Goal: Participate in discussion: Engage in conversation with other users on a specific topic

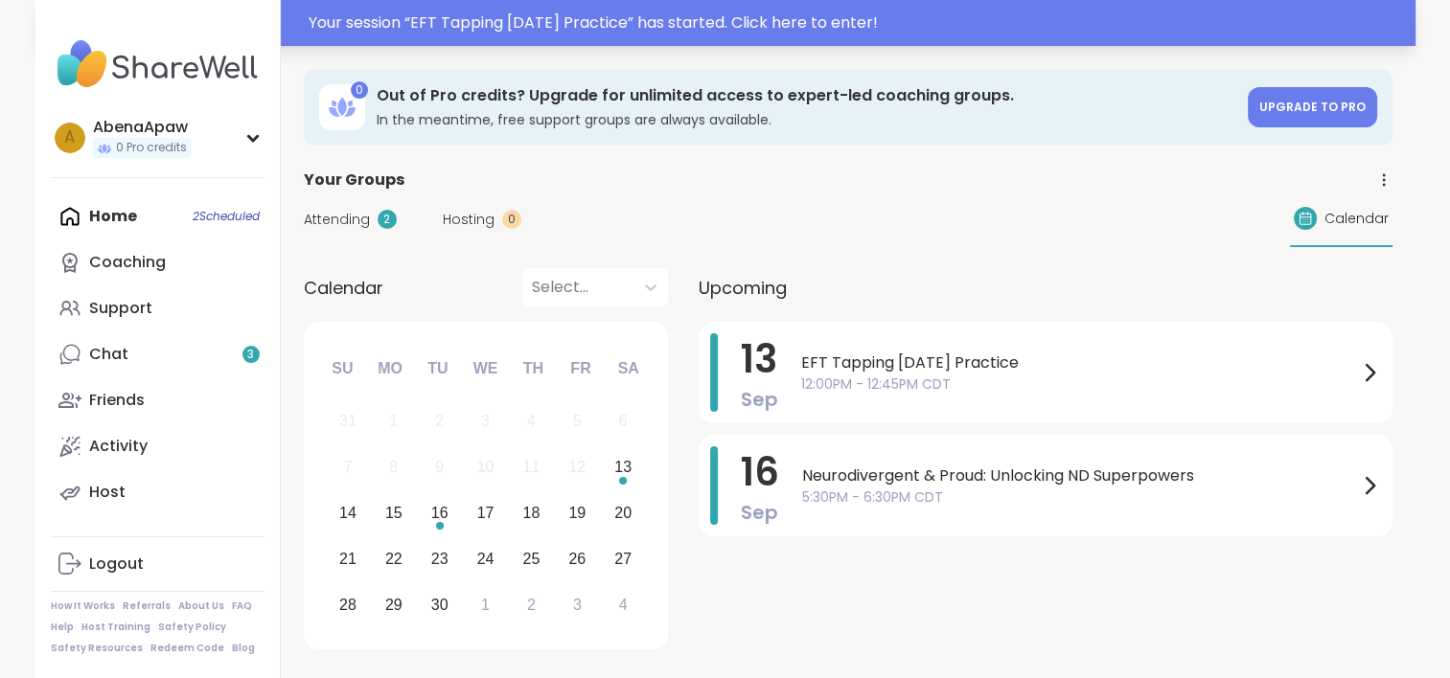
click at [568, 18] on div "Your session “ EFT Tapping [DATE] Practice ” has started. Click here to enter!" at bounding box center [856, 22] width 1095 height 23
